Goal: Transaction & Acquisition: Purchase product/service

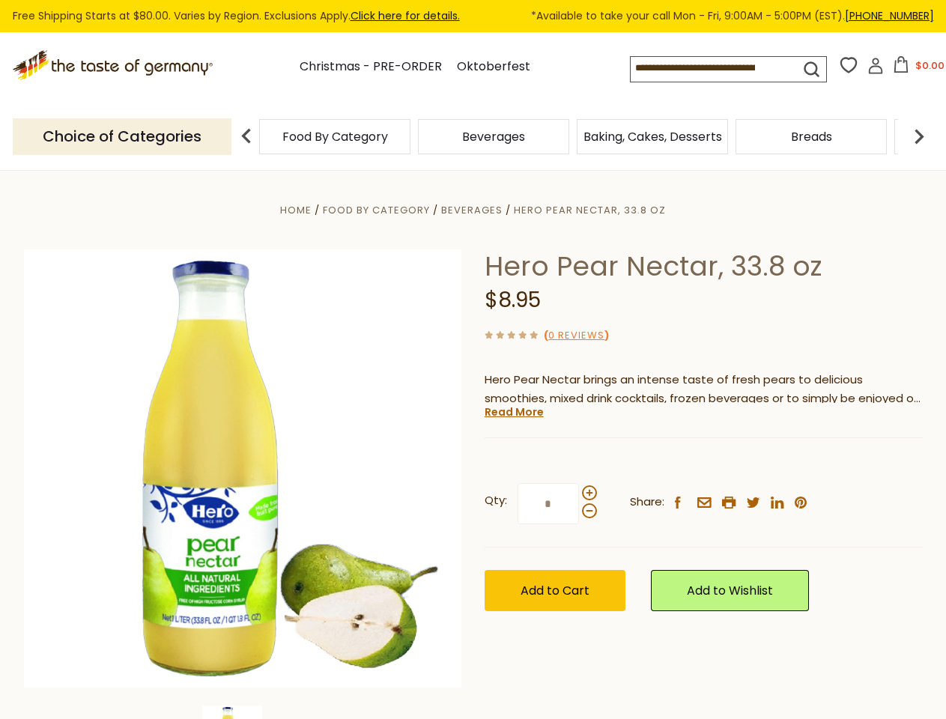
click at [473, 360] on div "Home Food By Category [GEOGRAPHIC_DATA] Hero Pear Nectar, 33.8 oz Hero Pear Nec…" at bounding box center [473, 489] width 921 height 577
click at [718, 69] on input at bounding box center [702, 67] width 143 height 21
click at [916, 69] on button "$0.00" at bounding box center [919, 67] width 64 height 22
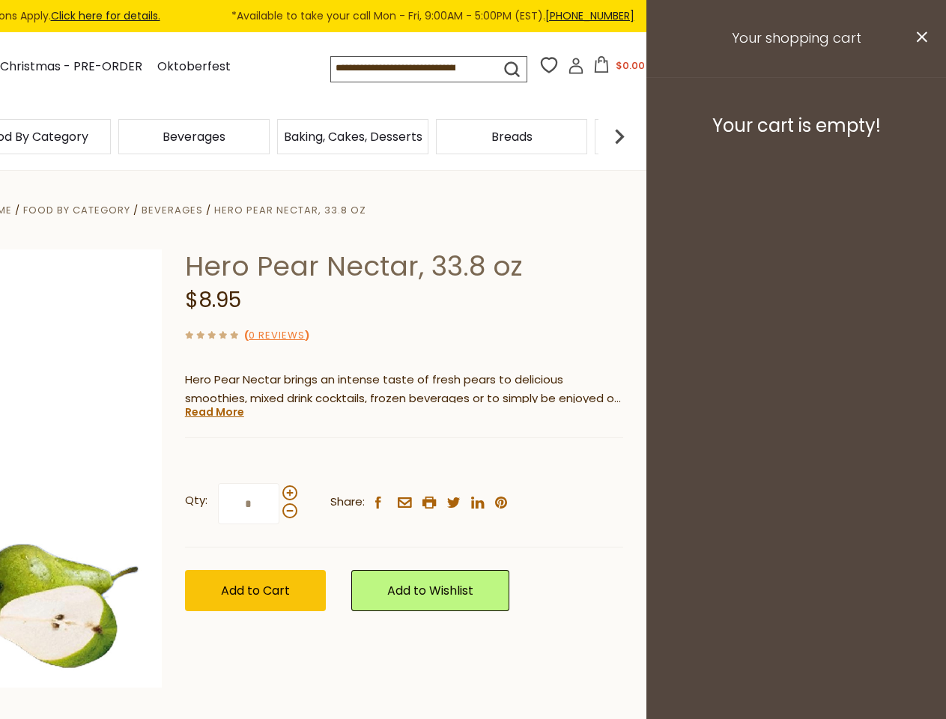
click at [273, 136] on div "Beverages" at bounding box center [194, 136] width 159 height 35
click at [919, 136] on h3 "Your cart is empty!" at bounding box center [796, 126] width 262 height 22
click at [473, 445] on div "Hero Pear Nectar, 33.8 oz $8.95 ( 0 Reviews ) Hero Pear Nectar brings an intens…" at bounding box center [404, 447] width 438 height 396
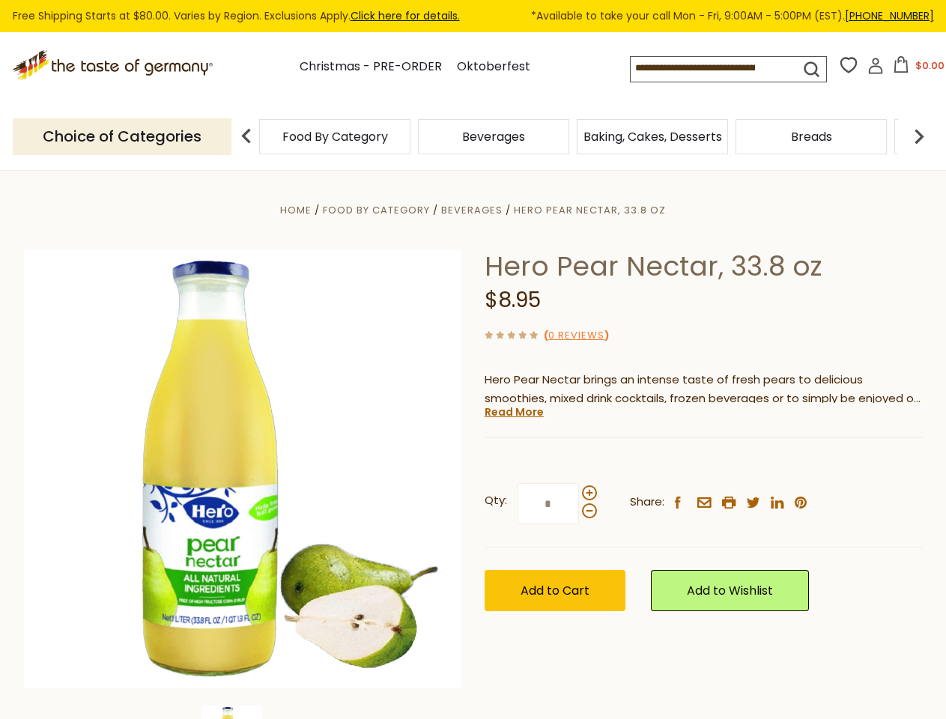
click at [243, 712] on div "Home Food By Category [GEOGRAPHIC_DATA] Hero Pear Nectar, 33.8 oz Hero Pear Nec…" at bounding box center [473, 489] width 921 height 577
click at [513, 412] on div "Hero Pear Nectar, 33.8 oz $8.95 ( 0 Reviews ) Hero Pear Nectar brings an intens…" at bounding box center [704, 447] width 438 height 396
